Goal: Transaction & Acquisition: Purchase product/service

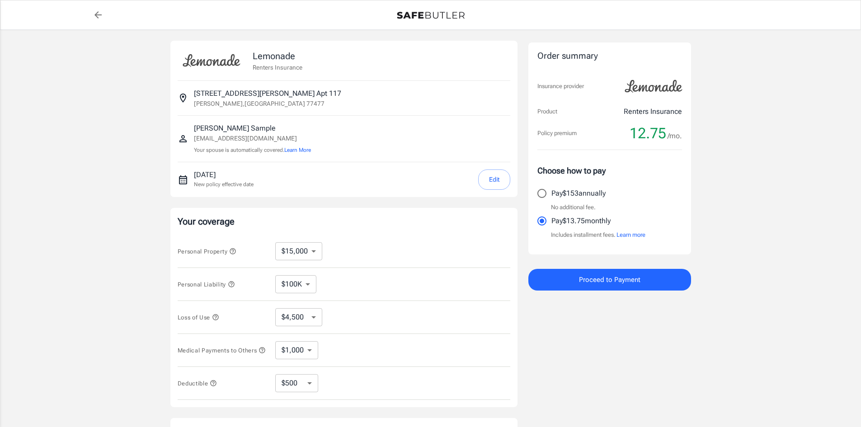
select select "15000"
select select "500"
click at [597, 278] on span "Proceed to Payment" at bounding box center [609, 280] width 61 height 12
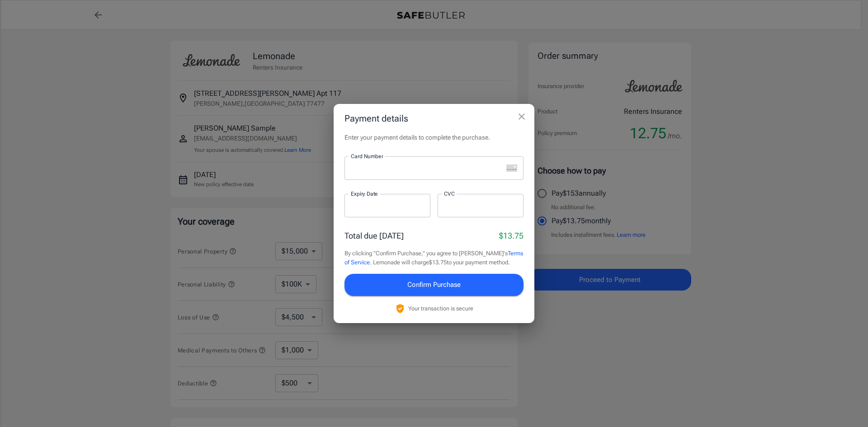
click at [364, 174] on div at bounding box center [423, 167] width 158 height 23
click at [525, 112] on icon "close" at bounding box center [521, 116] width 11 height 11
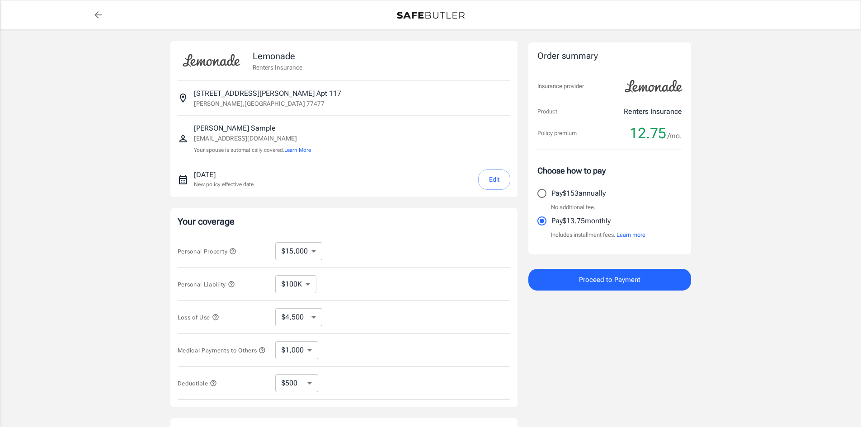
click at [576, 265] on div "Order summary Insurance provider Product Renters Insurance Policy premium 12.75…" at bounding box center [609, 166] width 163 height 248
click at [575, 274] on button "Proceed to Payment" at bounding box center [609, 280] width 163 height 22
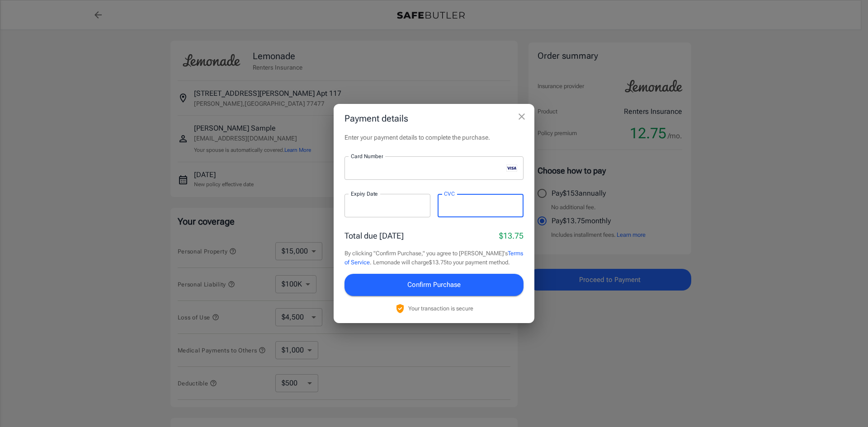
click at [437, 284] on span "Confirm Purchase" at bounding box center [433, 285] width 53 height 12
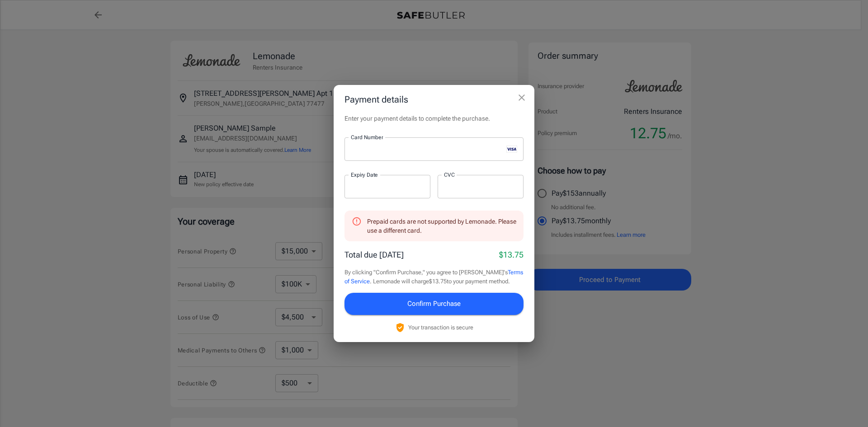
click at [517, 97] on icon "close" at bounding box center [521, 97] width 11 height 11
